Goal: Transaction & Acquisition: Download file/media

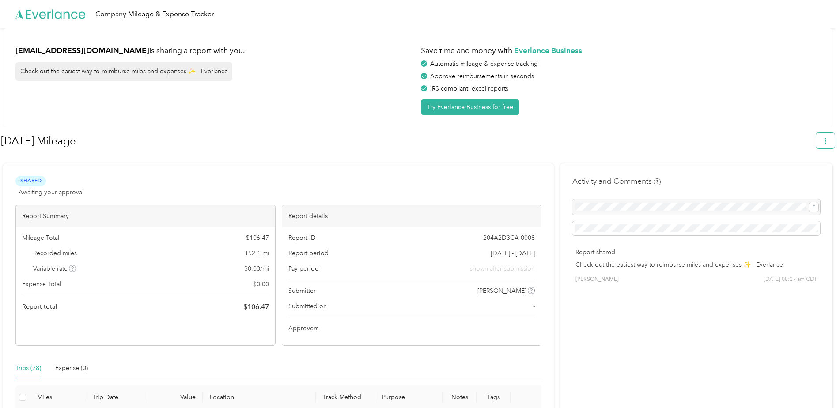
click at [828, 142] on icon "button" at bounding box center [825, 141] width 6 height 6
click at [794, 178] on span "Download" at bounding box center [804, 182] width 29 height 9
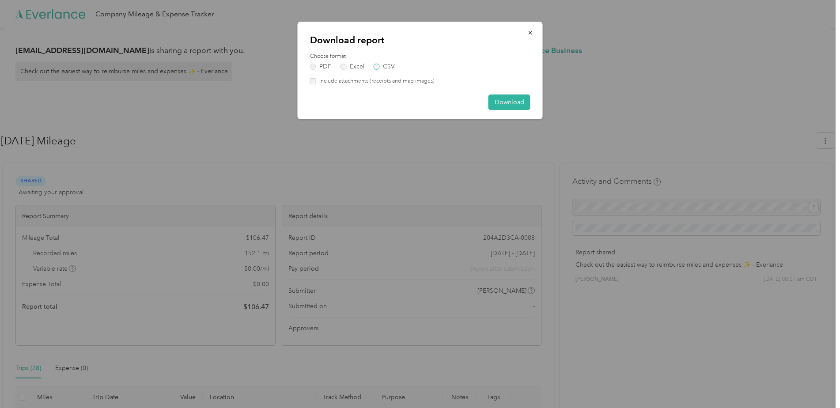
click at [379, 67] on label "CSV" at bounding box center [384, 67] width 21 height 6
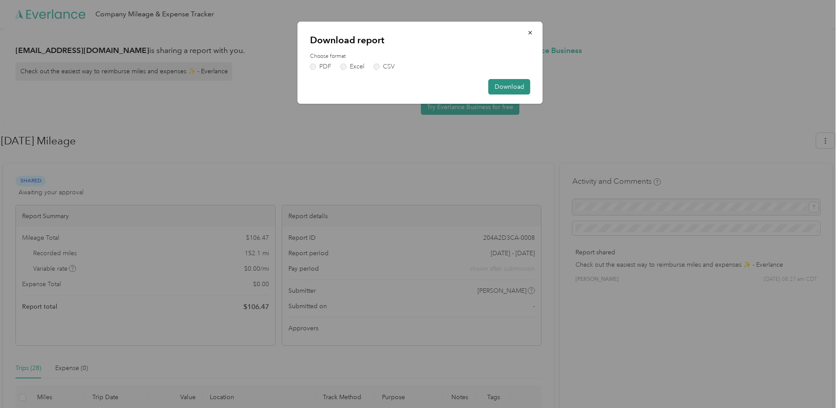
click at [504, 91] on button "Download" at bounding box center [509, 86] width 42 height 15
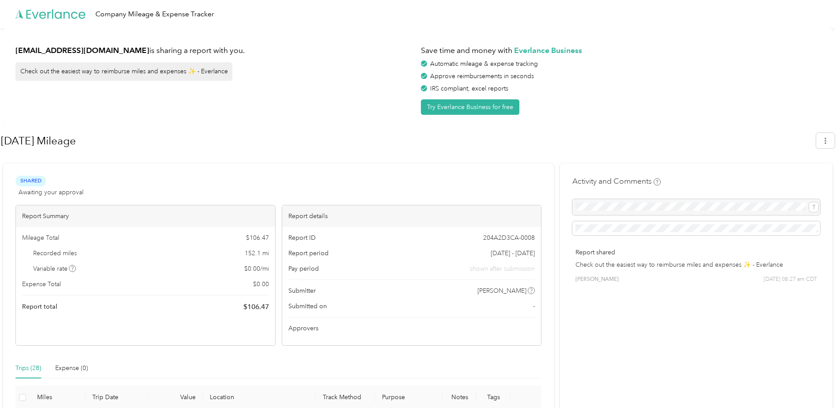
click at [712, 98] on div "Save time and money with Everlance Business Automatic mileage & expense trackin…" at bounding box center [620, 78] width 399 height 74
